Goal: Navigation & Orientation: Find specific page/section

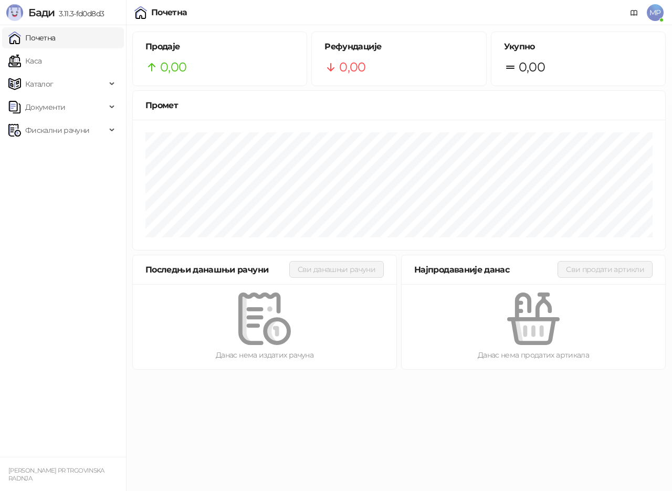
click at [53, 39] on link "Почетна" at bounding box center [31, 37] width 47 height 21
click at [53, 40] on link "Почетна" at bounding box center [31, 37] width 47 height 21
